Goal: Task Accomplishment & Management: Use online tool/utility

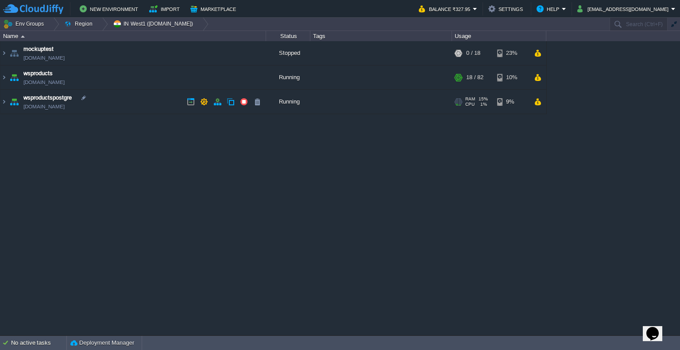
drag, startPoint x: 140, startPoint y: 100, endPoint x: 374, endPoint y: 79, distance: 234.6
click at [140, 100] on td "wsproductspostgre [DOMAIN_NAME]" at bounding box center [133, 102] width 266 height 24
click at [3, 100] on img at bounding box center [3, 102] width 7 height 24
click at [7, 102] on img at bounding box center [3, 102] width 7 height 24
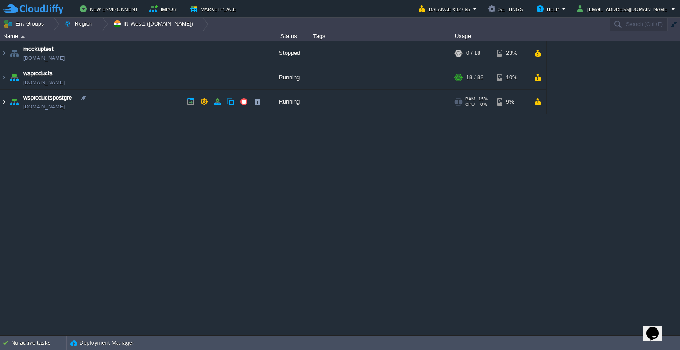
click at [4, 101] on img at bounding box center [3, 102] width 7 height 24
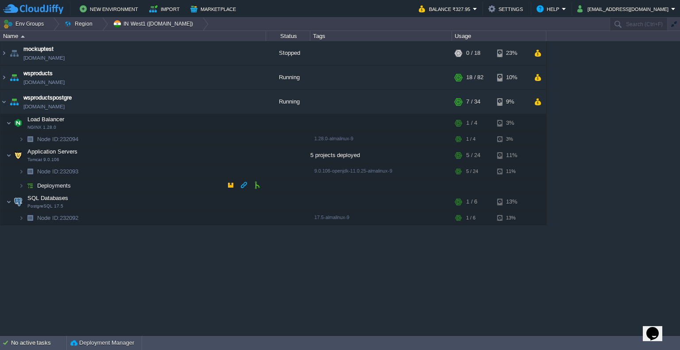
click at [76, 189] on td "Deployments" at bounding box center [133, 186] width 266 height 14
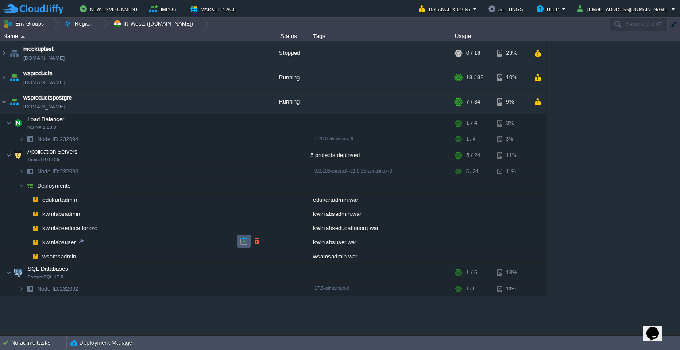
click at [243, 245] on td at bounding box center [243, 241] width 13 height 13
click at [240, 242] on button "button" at bounding box center [244, 241] width 8 height 8
